Goal: Task Accomplishment & Management: Manage account settings

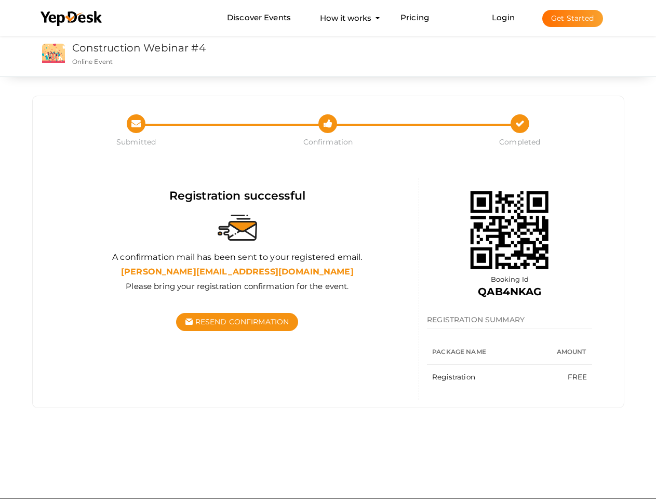
click at [328, 249] on div at bounding box center [238, 228] width 348 height 48
click at [72, 19] on use at bounding box center [71, 18] width 61 height 15
click at [504, 17] on link "Login" at bounding box center [503, 17] width 23 height 10
click at [573, 18] on button "Get Started" at bounding box center [572, 18] width 61 height 17
click at [237, 322] on span "Resend Confirmation" at bounding box center [242, 321] width 94 height 9
